Goal: Transaction & Acquisition: Subscribe to service/newsletter

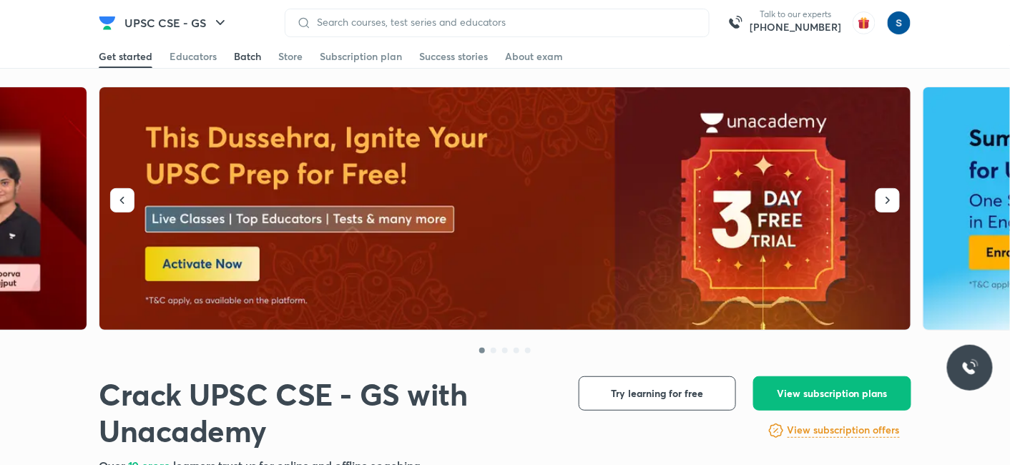
click at [245, 60] on div "Batch" at bounding box center [247, 56] width 27 height 14
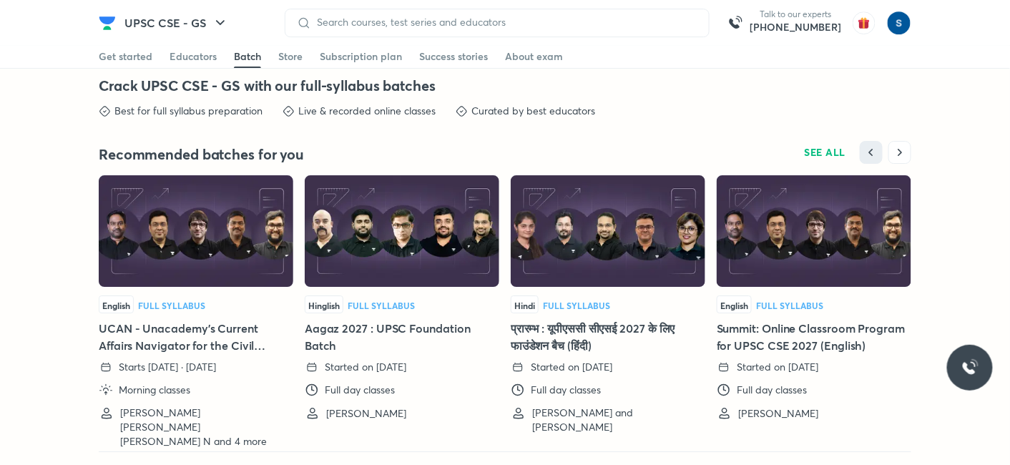
scroll to position [3155, 0]
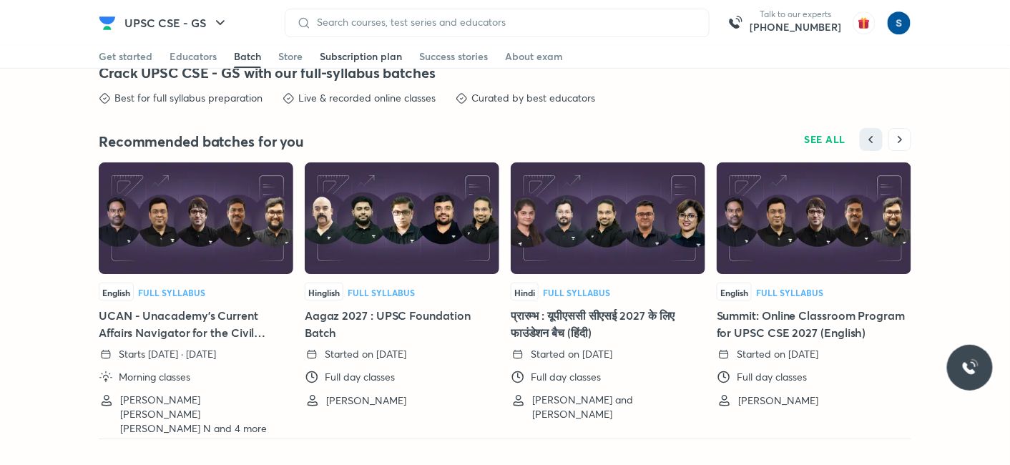
click at [378, 46] on link "Subscription plan" at bounding box center [361, 56] width 82 height 23
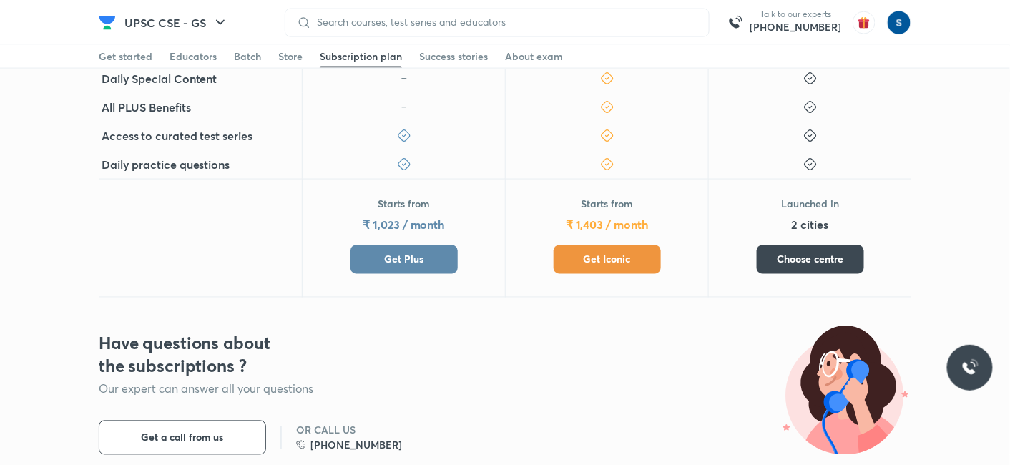
scroll to position [687, 0]
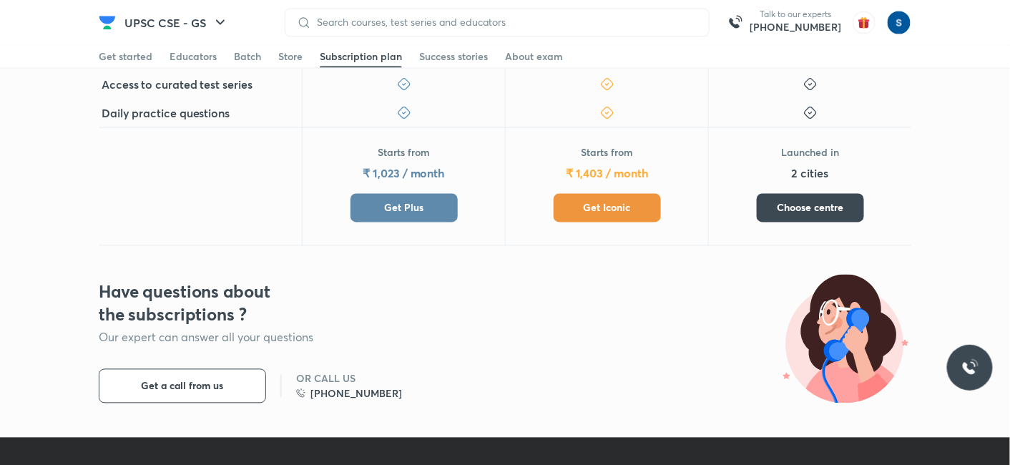
click at [372, 213] on button "Get Plus" at bounding box center [403, 208] width 107 height 29
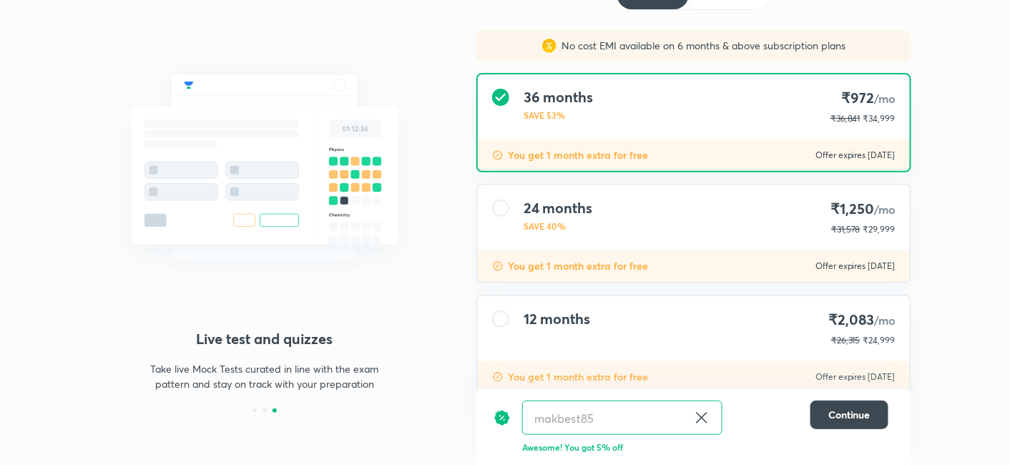
scroll to position [132, 0]
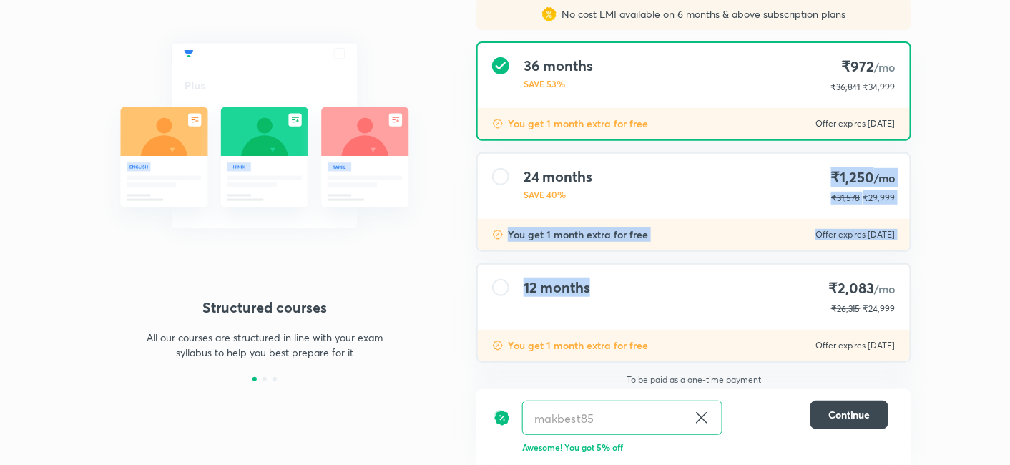
drag, startPoint x: 622, startPoint y: 201, endPoint x: 619, endPoint y: 248, distance: 47.3
click at [619, 248] on div "24 months SAVE 40% ₹1,250 /mo ₹31,578 ₹29,999 You get 1 month extra for free Of…" at bounding box center [693, 201] width 435 height 99
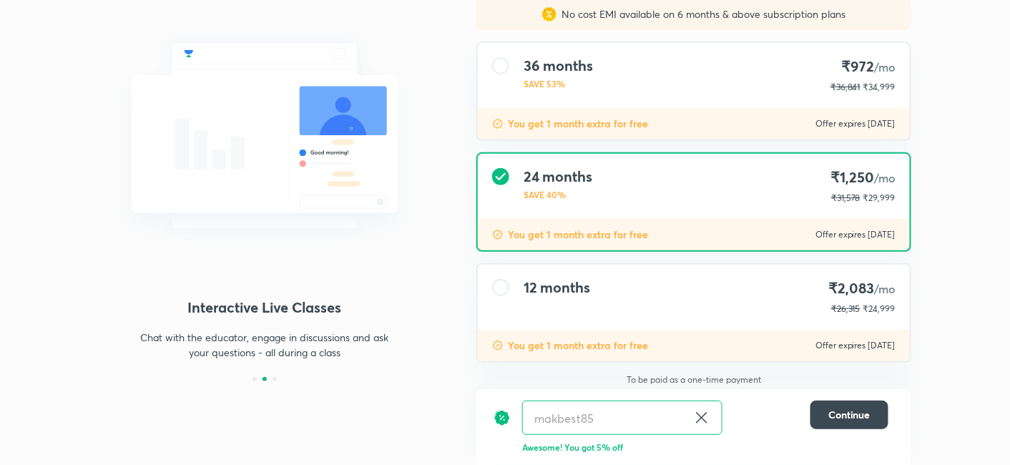
click at [703, 156] on div "24 months SAVE 40% ₹1,250 /mo ₹31,578 ₹29,999" at bounding box center [694, 186] width 432 height 65
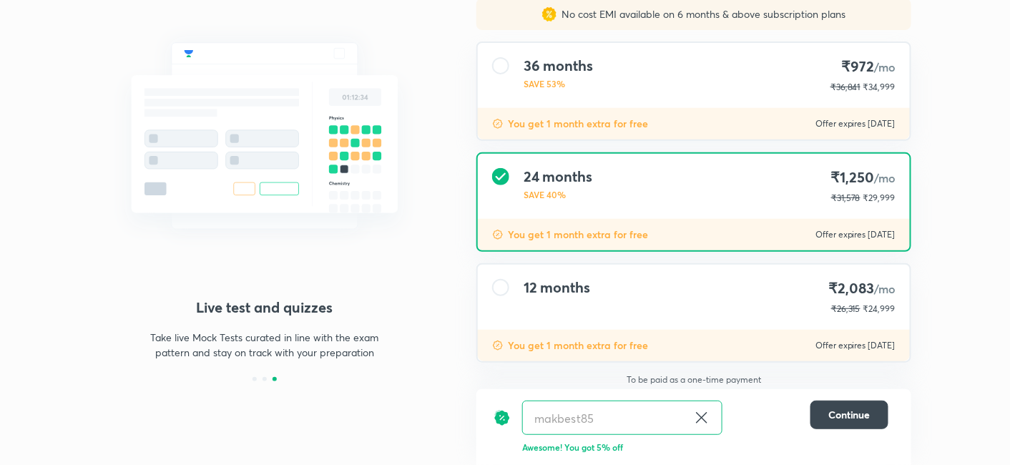
click at [576, 300] on div "12 months" at bounding box center [557, 297] width 67 height 36
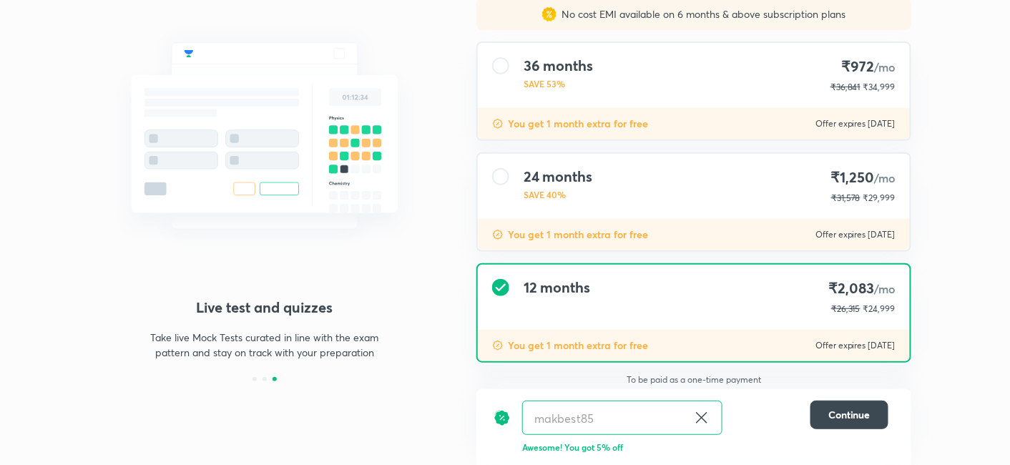
click at [590, 168] on h4 "24 months" at bounding box center [558, 176] width 69 height 17
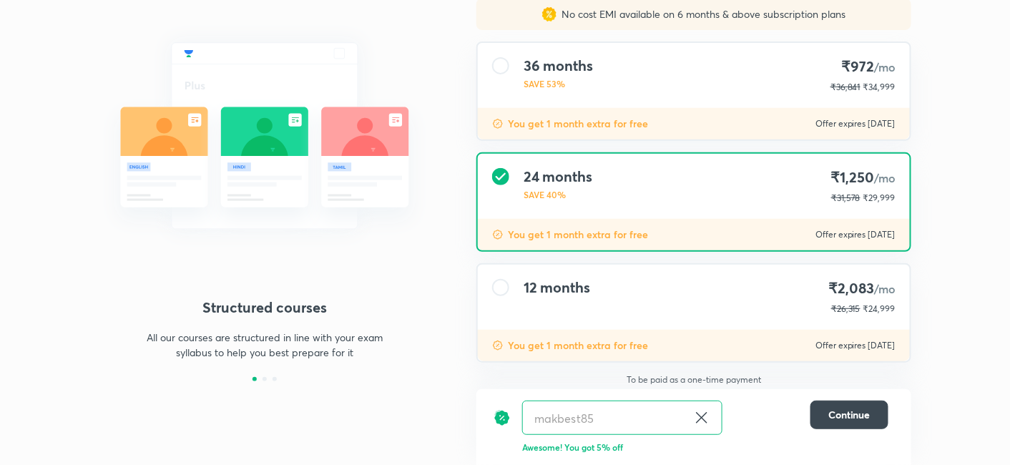
click at [578, 97] on div "36 months SAVE 53% ₹972 /mo ₹36,841 ₹34,999" at bounding box center [694, 75] width 432 height 65
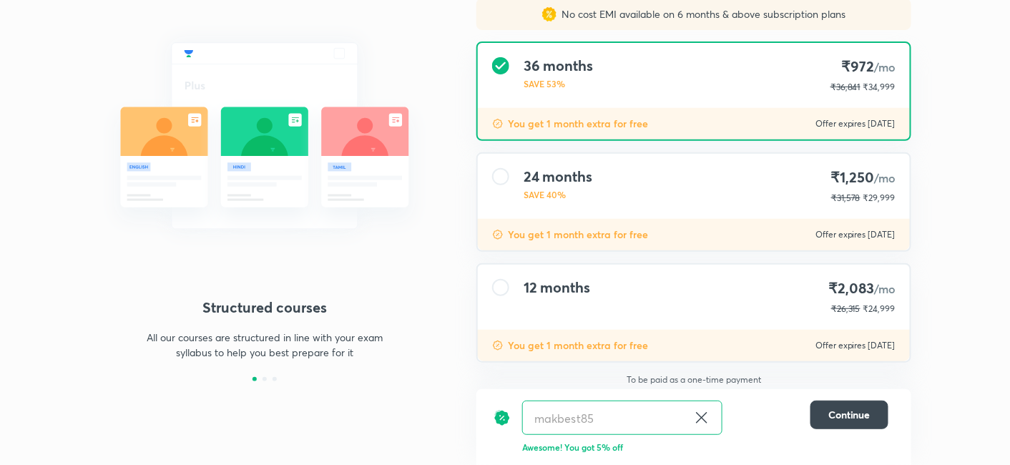
click at [586, 270] on div "12 months ₹2,083 /mo ₹26,315 ₹24,999" at bounding box center [694, 297] width 432 height 65
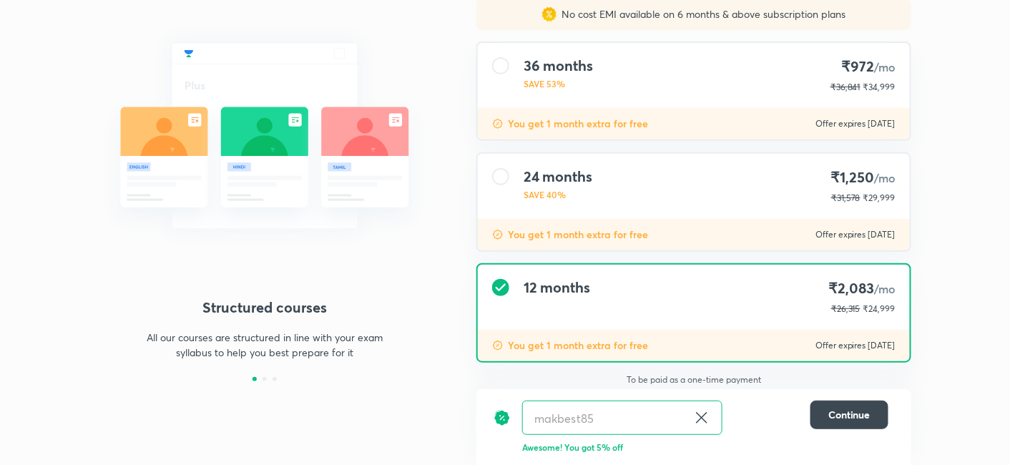
click at [571, 203] on div "24 months SAVE 40% ₹1,250 /mo ₹31,578 ₹29,999" at bounding box center [694, 186] width 432 height 65
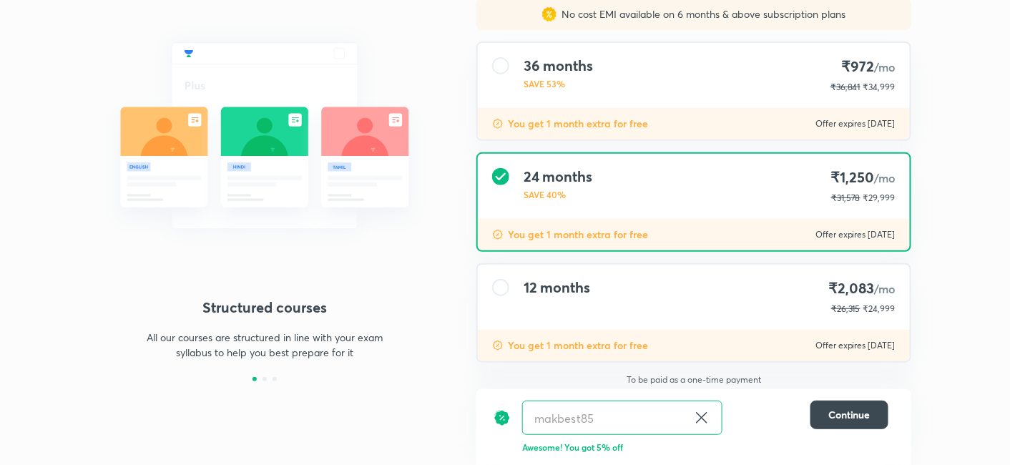
click at [568, 97] on div "36 months SAVE 53% ₹972 /mo ₹36,841 ₹34,999" at bounding box center [694, 75] width 432 height 65
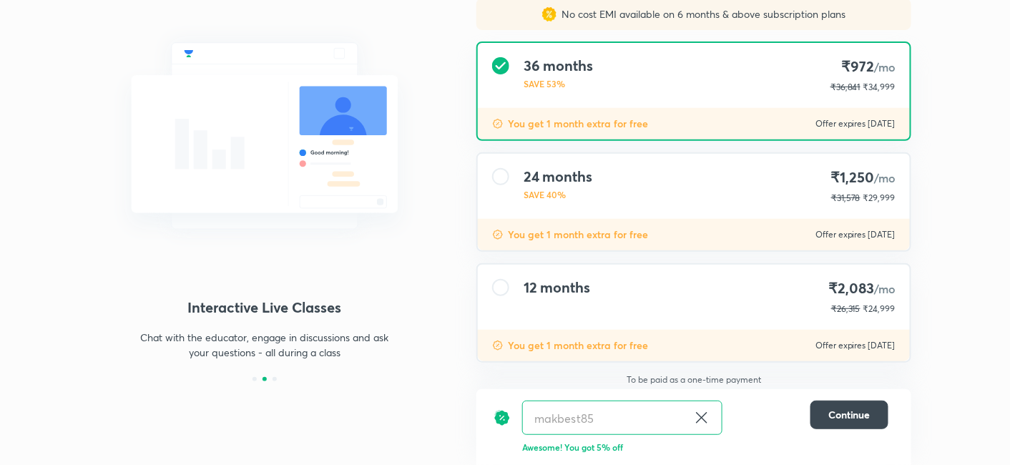
click at [619, 322] on div "12 months ₹2,083 /mo ₹26,315 ₹24,999" at bounding box center [694, 297] width 432 height 65
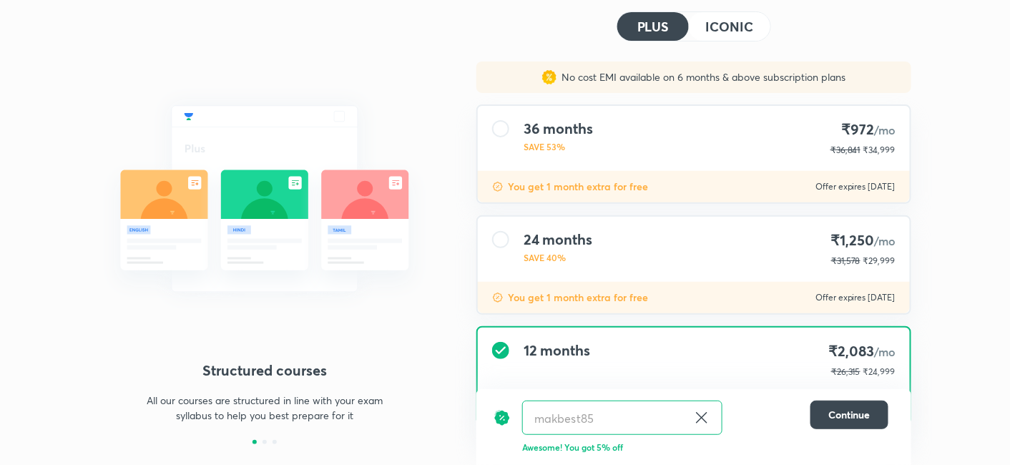
scroll to position [0, 0]
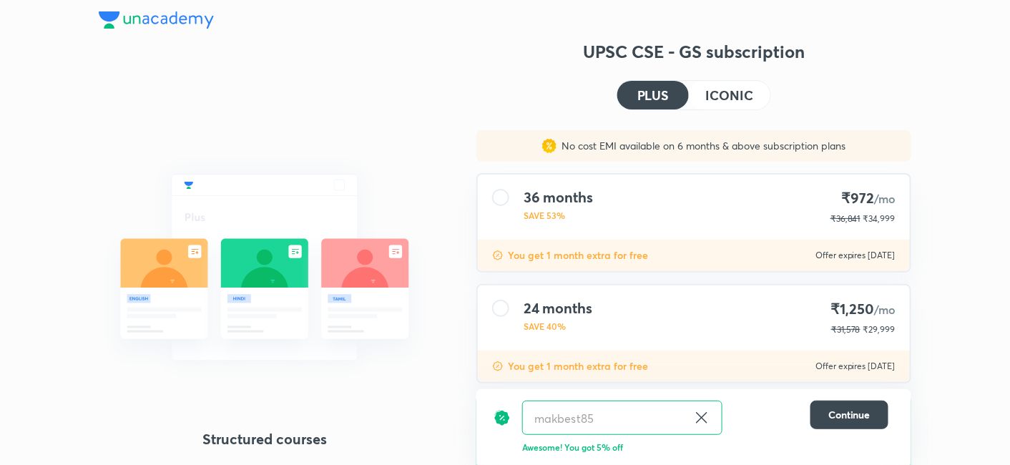
click at [177, 7] on div at bounding box center [505, 20] width 813 height 40
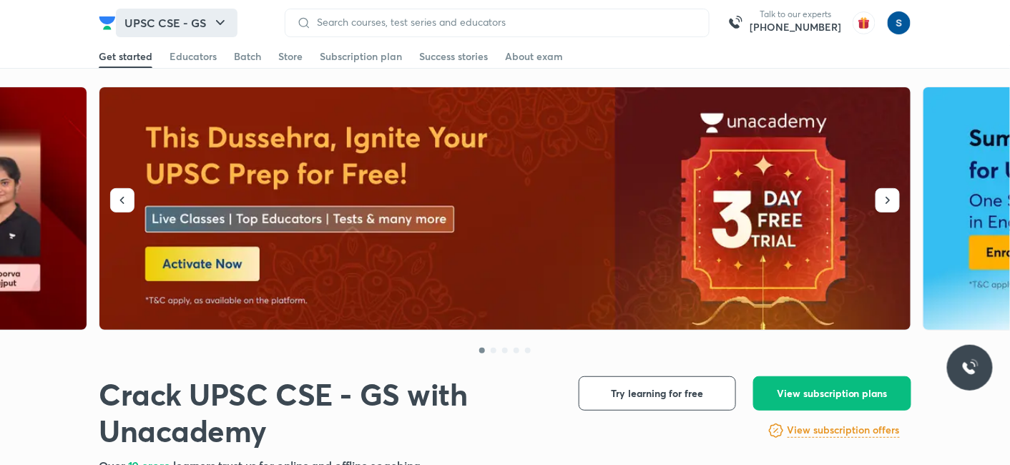
click at [186, 16] on button "UPSC CSE - GS" at bounding box center [177, 23] width 122 height 29
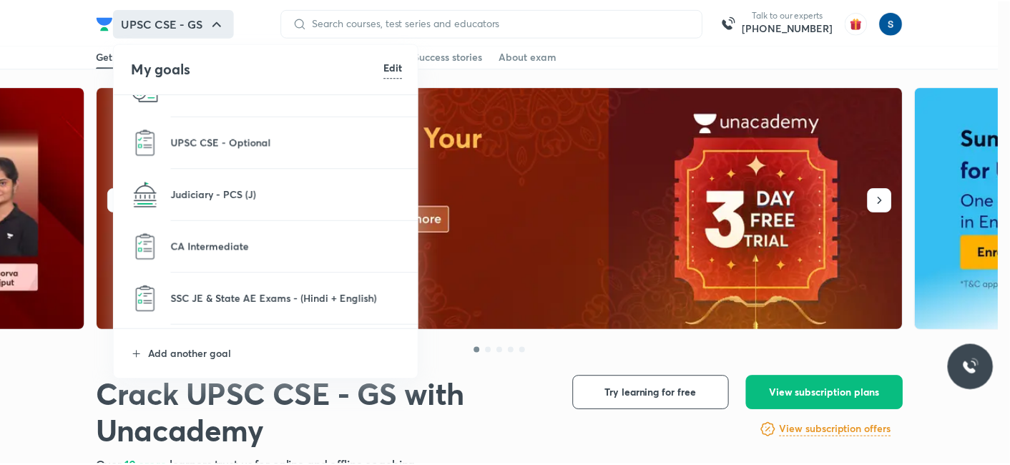
scroll to position [514, 0]
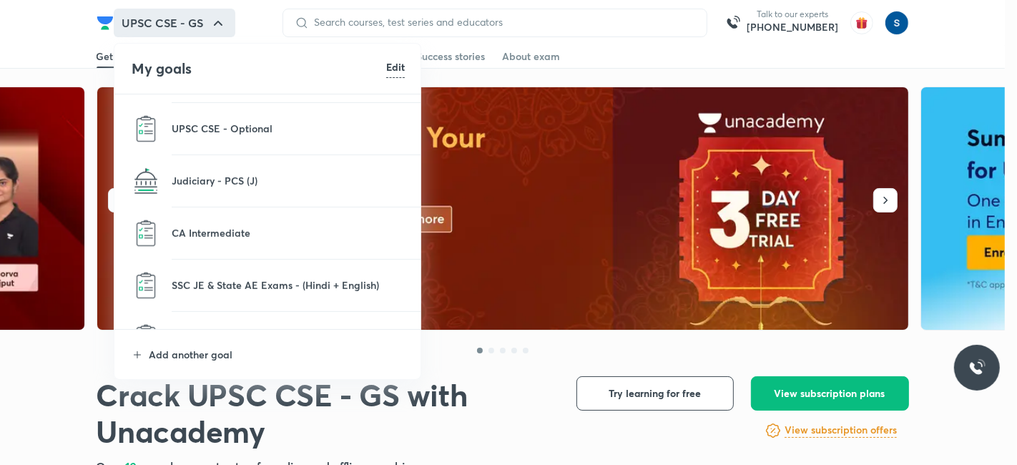
click at [224, 144] on li "UPSC CSE - Optional" at bounding box center [268, 128] width 308 height 51
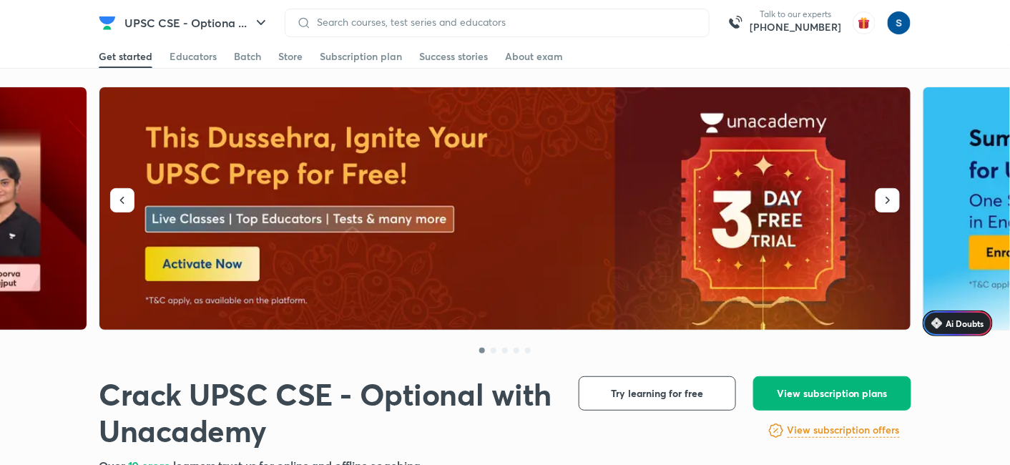
click at [828, 386] on span "View subscription plans" at bounding box center [832, 393] width 111 height 14
